Goal: Find specific page/section

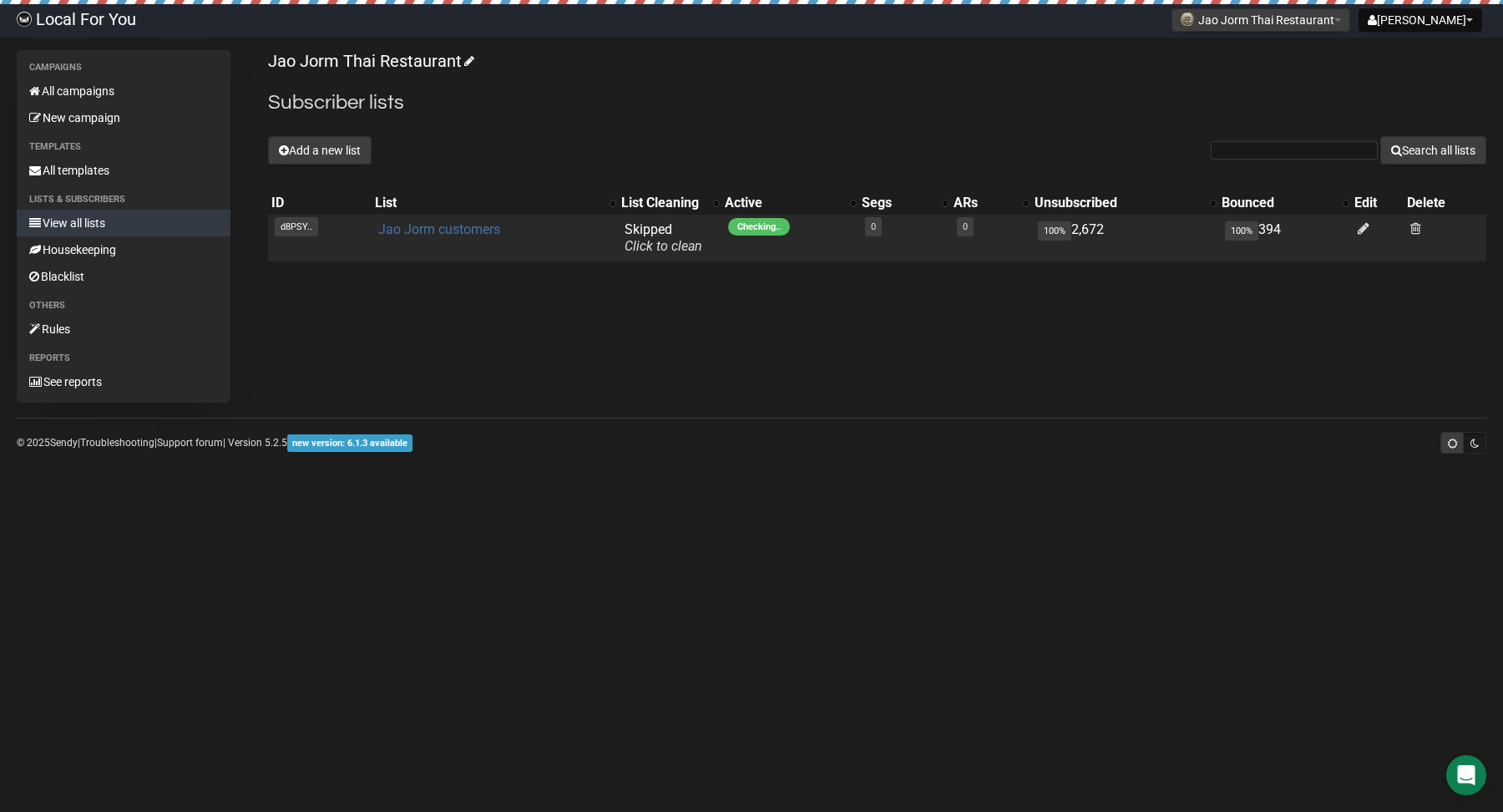
click at [440, 224] on link "Jao Jorm customers" at bounding box center [439, 229] width 122 height 16
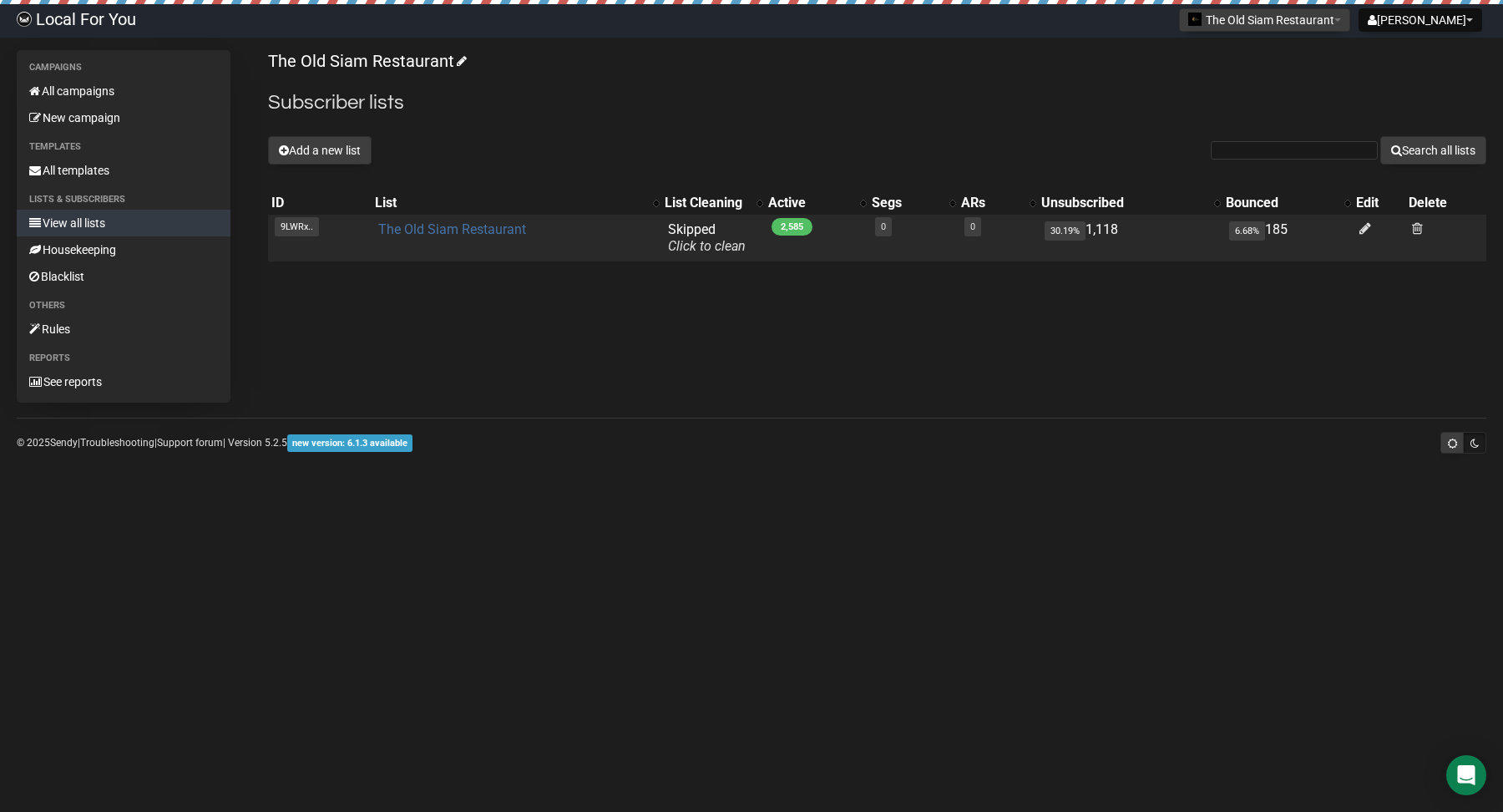
click at [453, 230] on link "The Old Siam Restaurant" at bounding box center [452, 229] width 148 height 16
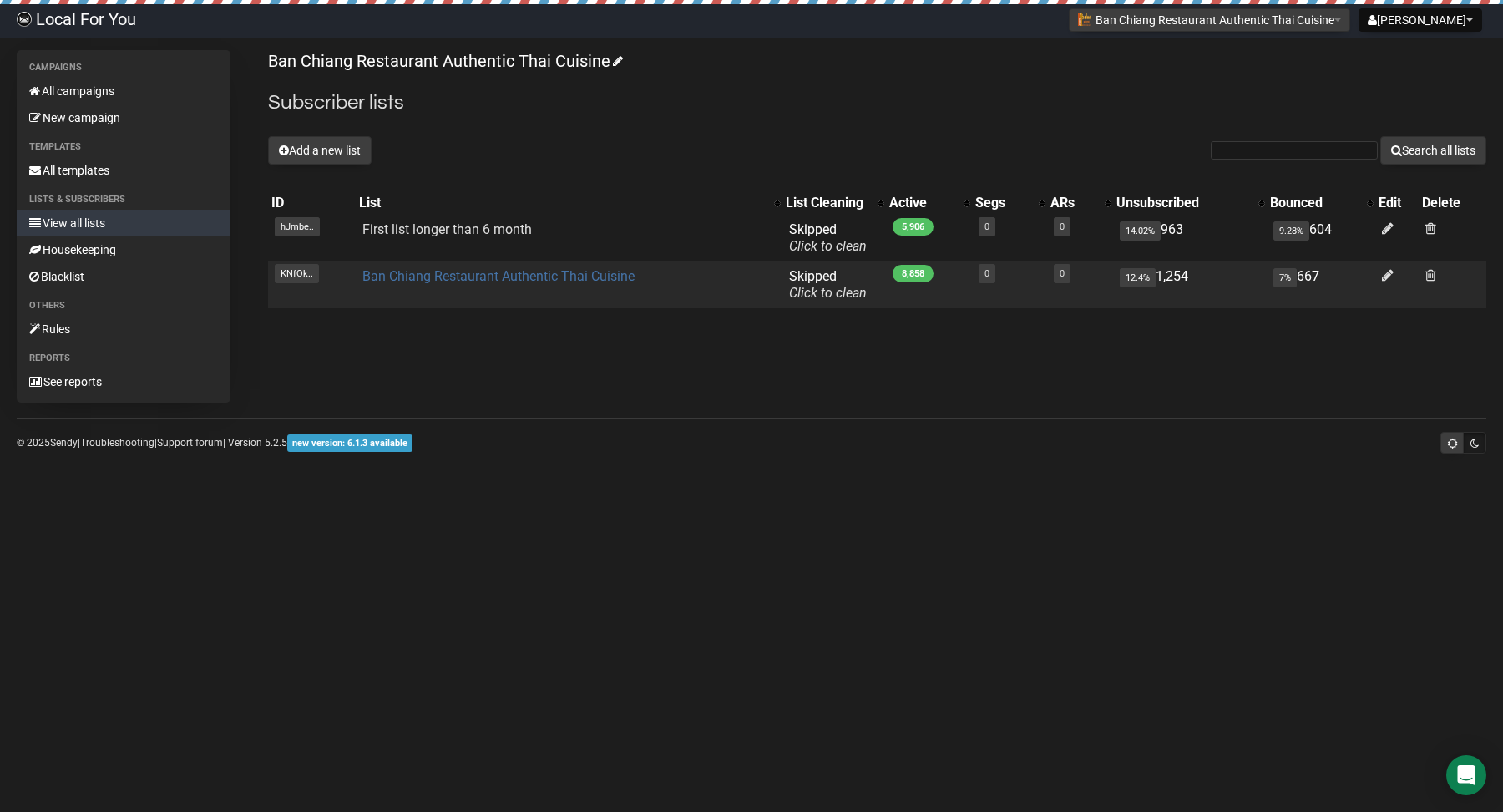
click at [462, 281] on link "Ban Chiang Restaurant Authentic Thai Cuisine" at bounding box center [498, 276] width 272 height 16
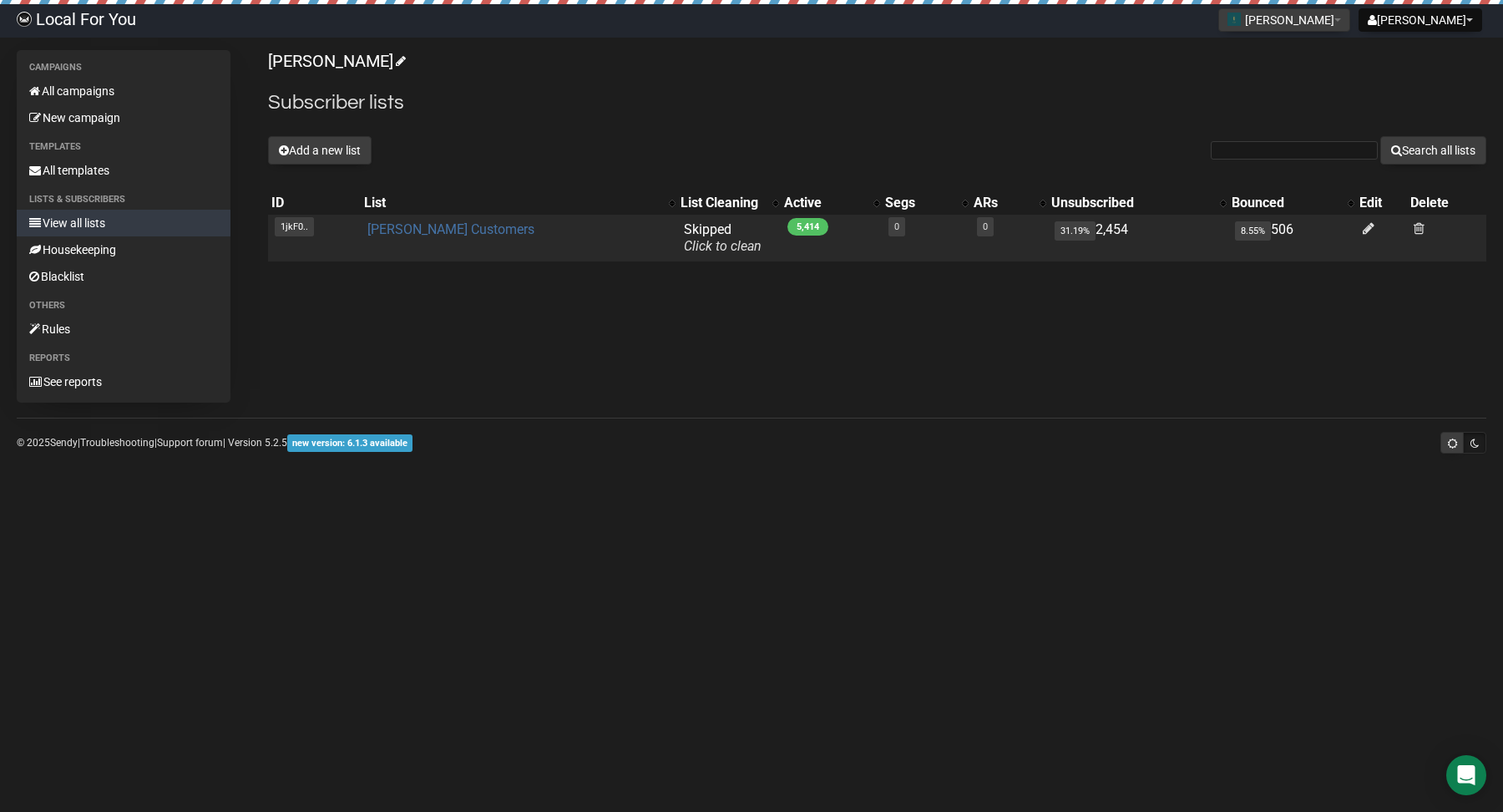
click at [482, 234] on link "[PERSON_NAME] Customers" at bounding box center [451, 229] width 167 height 16
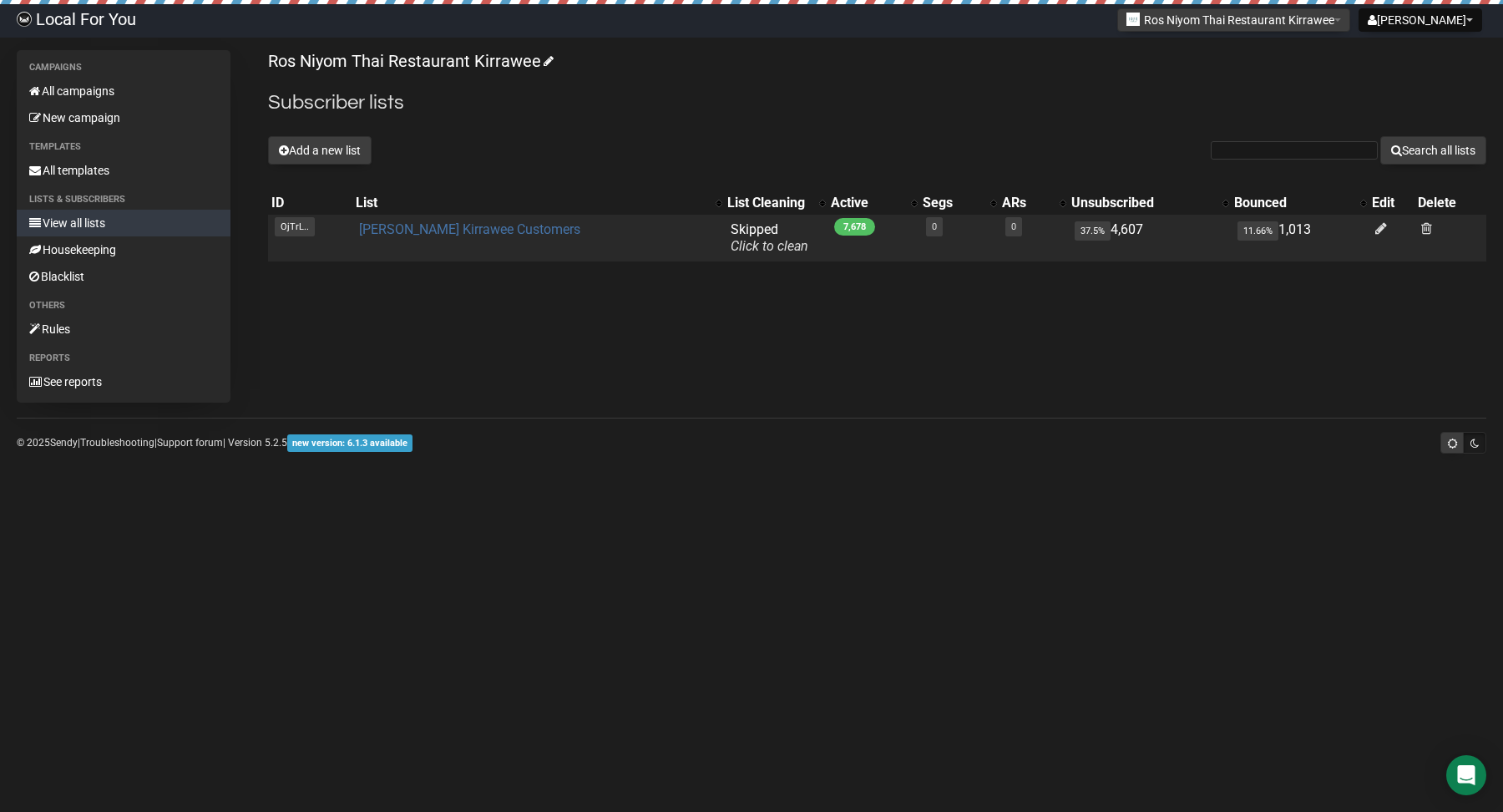
click at [531, 230] on link "[PERSON_NAME] Kirrawee Customers" at bounding box center [470, 229] width 221 height 16
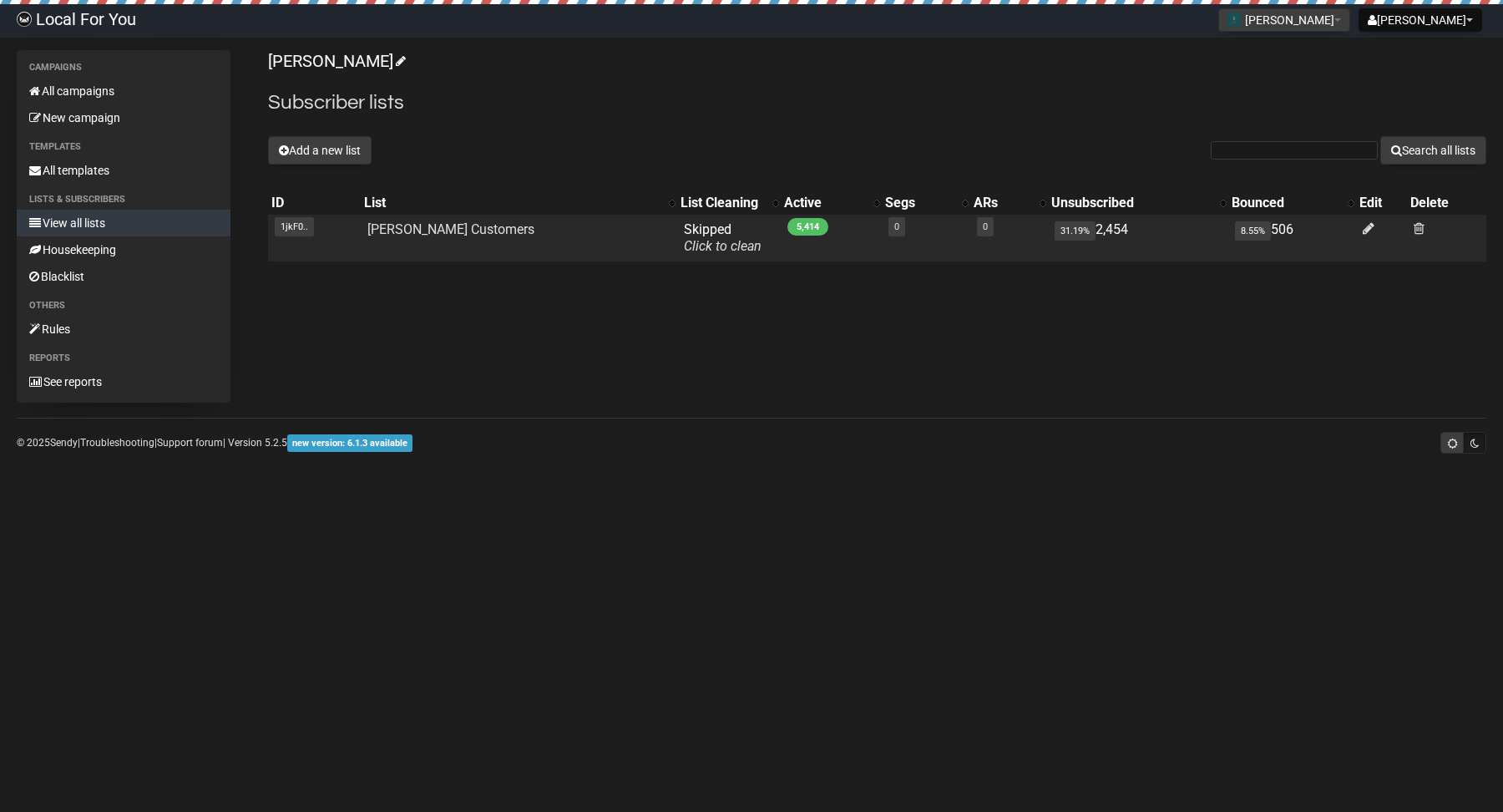
click at [684, 233] on span "Skipped You can be flagged for spam ! We scanned a few emails in this list and …" at bounding box center [723, 237] width 78 height 33
click at [442, 227] on link "Ros Niyom Customers" at bounding box center [451, 229] width 167 height 16
